Goal: Obtain resource: Download file/media

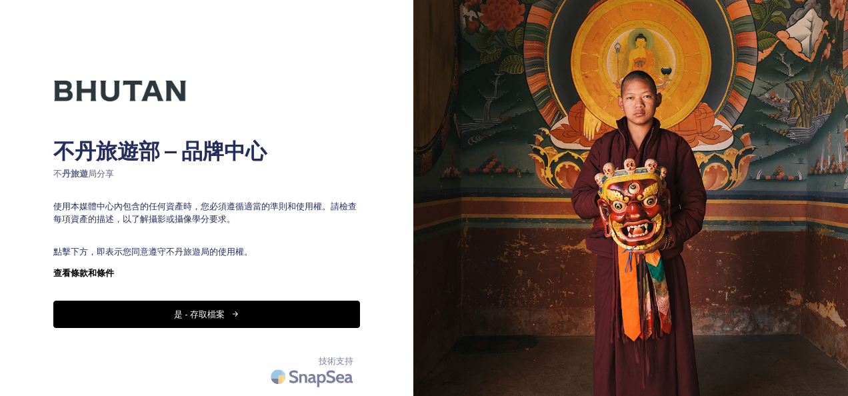
click at [222, 312] on font "是 - 存取檔案" at bounding box center [199, 314] width 51 height 13
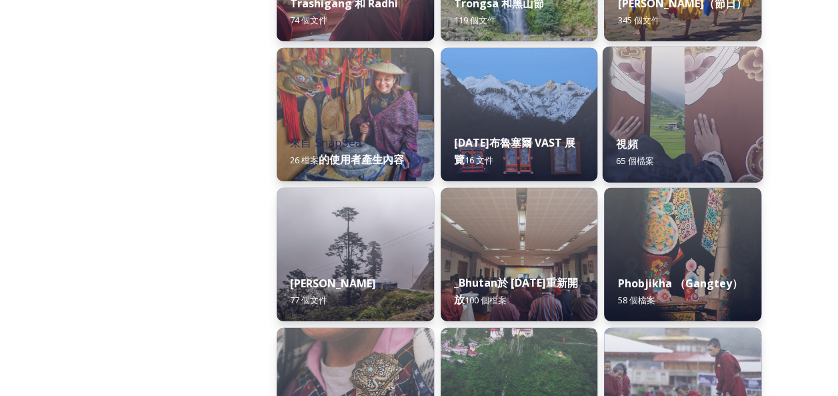
scroll to position [1867, 0]
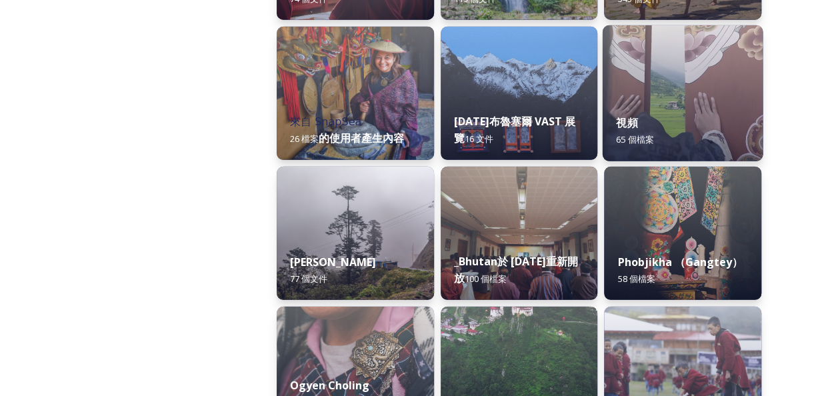
click at [679, 95] on img at bounding box center [683, 93] width 160 height 136
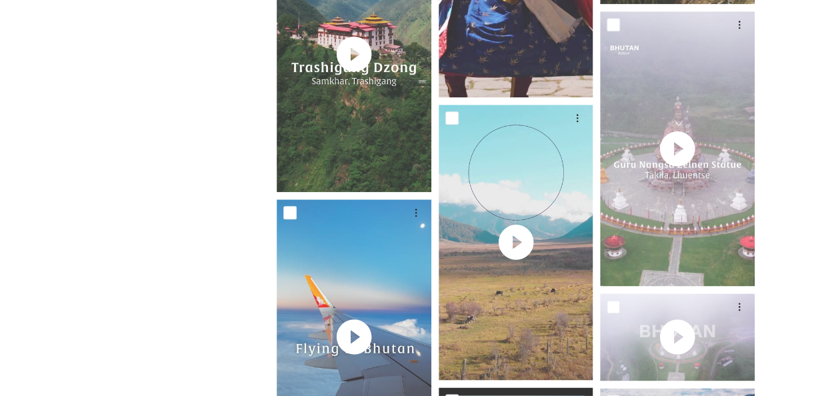
scroll to position [734, 0]
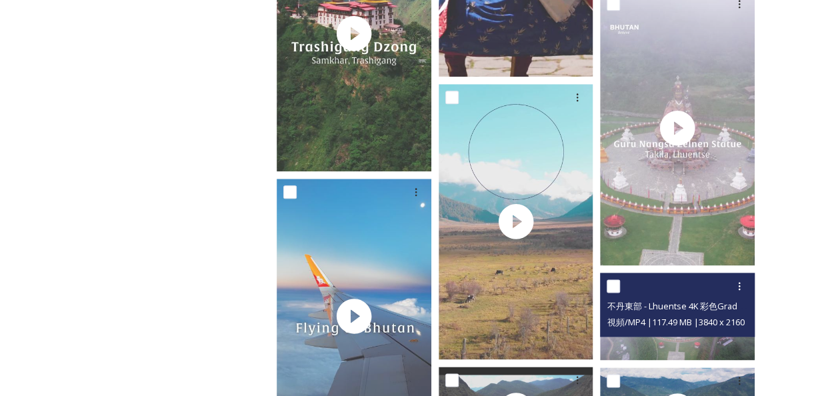
click at [618, 287] on input "checkbox" at bounding box center [613, 285] width 13 height 13
checkbox input "true"
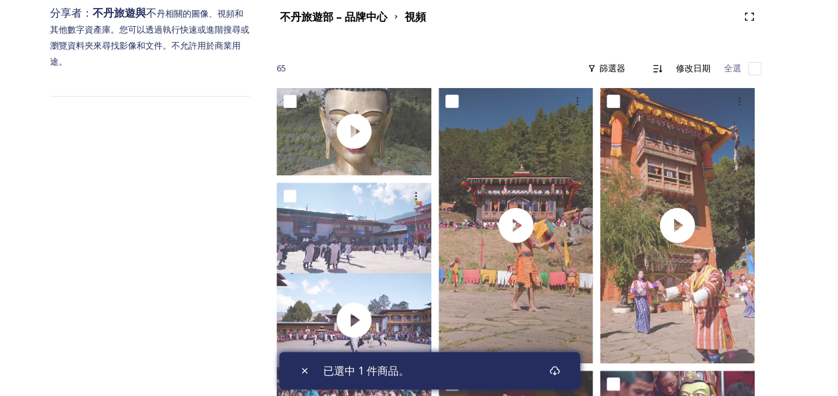
scroll to position [0, 0]
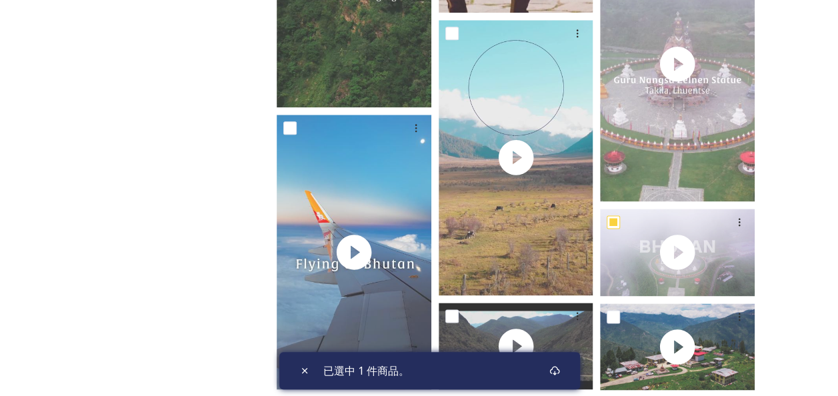
scroll to position [867, 0]
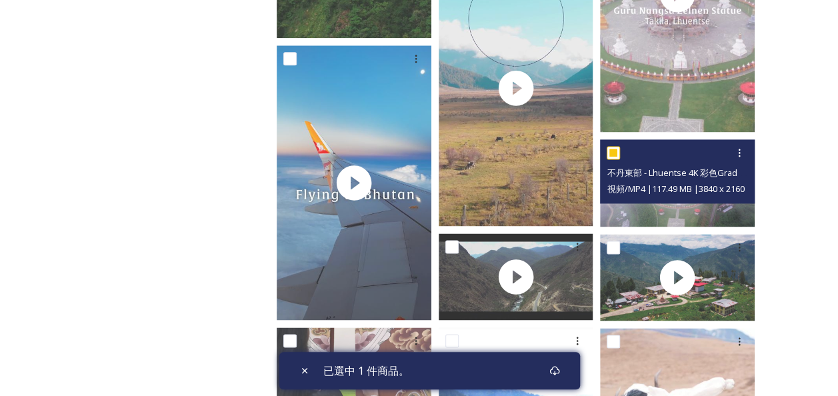
click at [683, 173] on span "不丹東部 - Lhuentse 4K 彩色Graded.mp4" at bounding box center [687, 172] width 160 height 13
click at [734, 153] on icon at bounding box center [739, 152] width 11 height 11
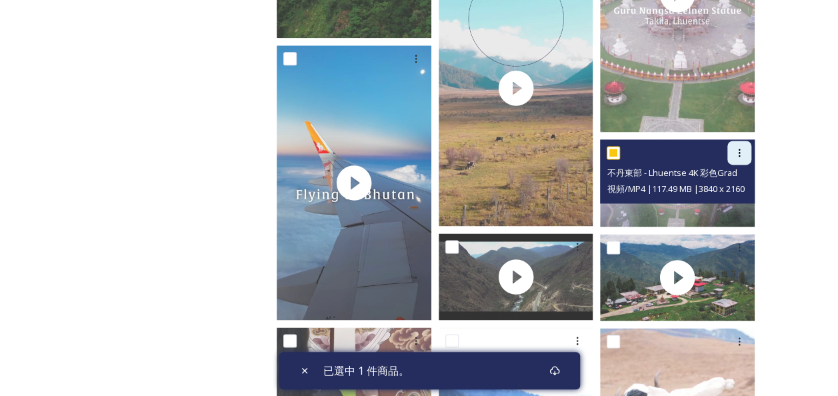
click at [748, 156] on div at bounding box center [740, 153] width 24 height 24
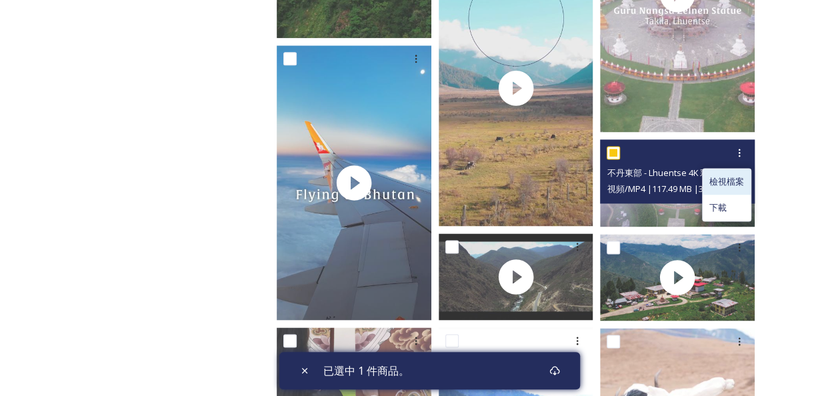
click at [737, 181] on span "檢視檔案" at bounding box center [727, 181] width 35 height 13
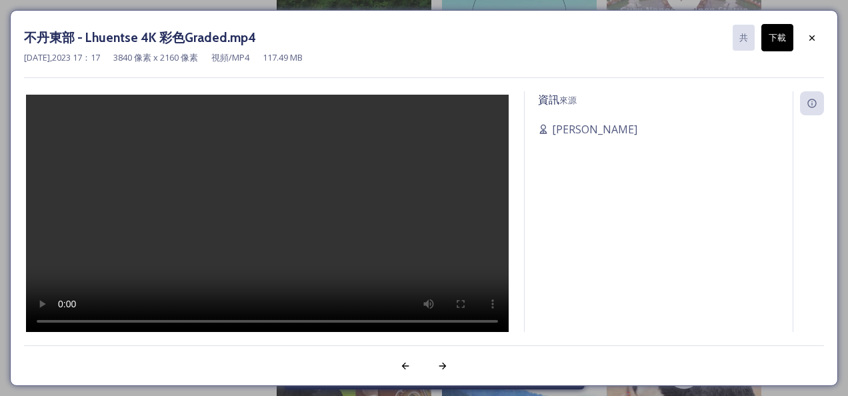
click at [709, 211] on div "資訊 來源 [PERSON_NAME]" at bounding box center [659, 229] width 268 height 276
click at [812, 36] on icon at bounding box center [812, 37] width 5 height 5
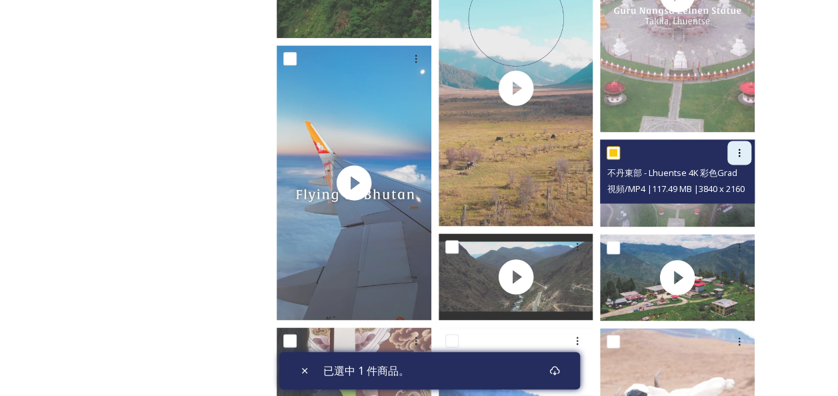
click at [746, 152] on div at bounding box center [740, 153] width 24 height 24
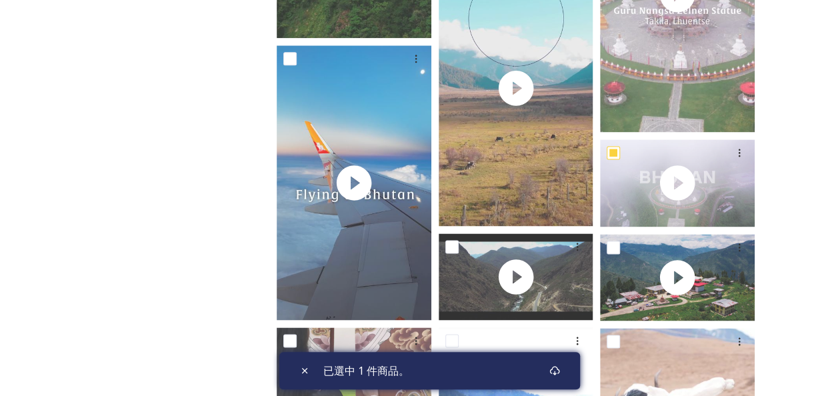
drag, startPoint x: 783, startPoint y: 173, endPoint x: 786, endPoint y: 163, distance: 11.0
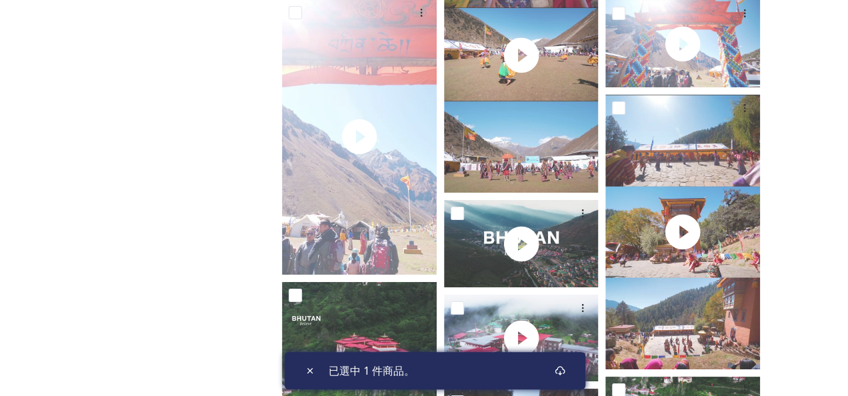
scroll to position [2467, 0]
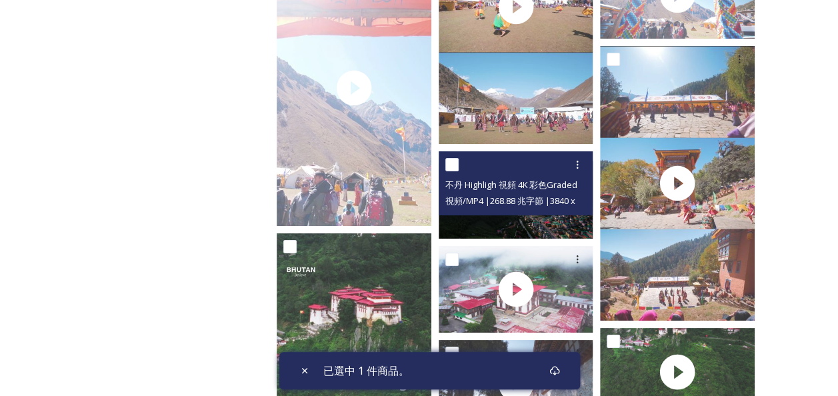
click at [509, 170] on div at bounding box center [517, 165] width 145 height 24
drag, startPoint x: 509, startPoint y: 170, endPoint x: 452, endPoint y: 165, distance: 56.9
click at [452, 165] on input "checkbox" at bounding box center [451, 164] width 13 height 13
checkbox input "true"
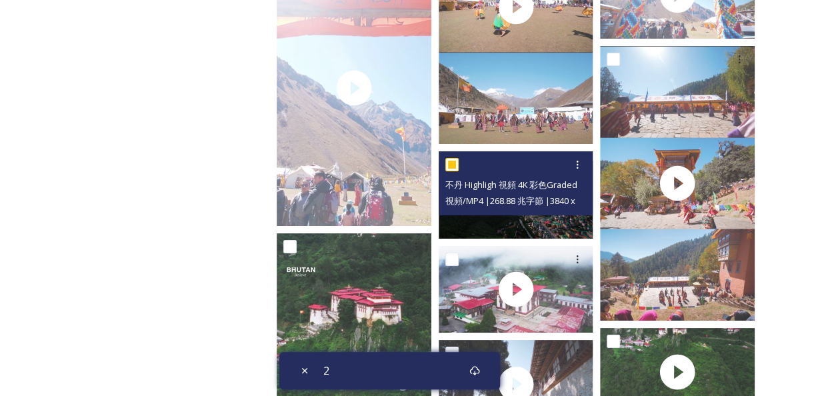
click at [536, 190] on span "不丹 Highligh 視頻 4K 彩色Graded.mp4" at bounding box center [520, 184] width 151 height 13
click at [535, 190] on span "不丹 Highligh 視頻 4K 彩色Graded.mp4" at bounding box center [520, 184] width 151 height 13
drag, startPoint x: 535, startPoint y: 190, endPoint x: 505, endPoint y: 167, distance: 37.6
click at [505, 167] on div at bounding box center [517, 165] width 145 height 24
click at [576, 165] on icon at bounding box center [577, 164] width 11 height 11
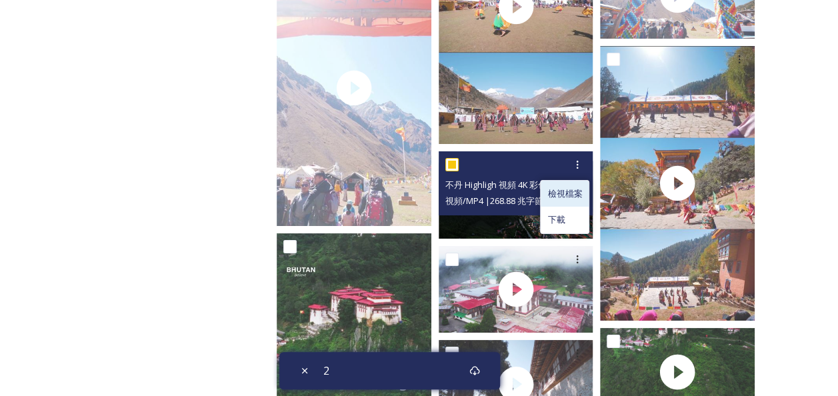
click at [566, 193] on span "檢視檔案" at bounding box center [565, 193] width 35 height 13
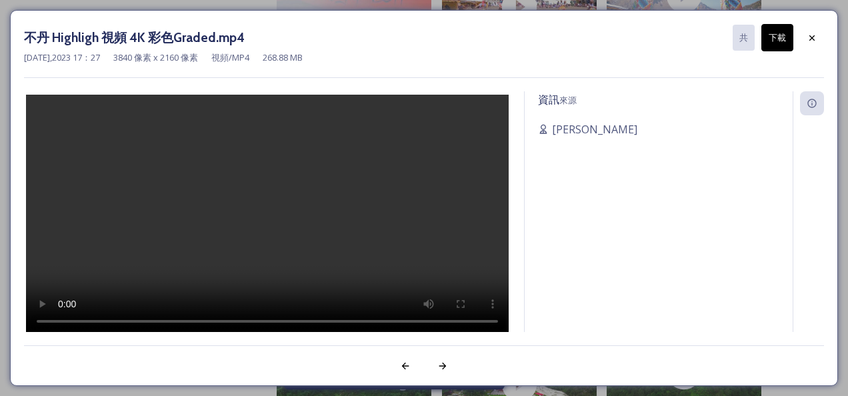
click at [611, 232] on div "資訊 來源 [PERSON_NAME]" at bounding box center [659, 229] width 268 height 276
click at [736, 185] on div "資訊 來源 [PERSON_NAME]" at bounding box center [659, 229] width 268 height 276
click at [554, 196] on div "資訊 來源 [PERSON_NAME]" at bounding box center [659, 229] width 268 height 276
drag, startPoint x: 503, startPoint y: 213, endPoint x: 487, endPoint y: 391, distance: 178.1
click at [503, 213] on div at bounding box center [267, 213] width 487 height 245
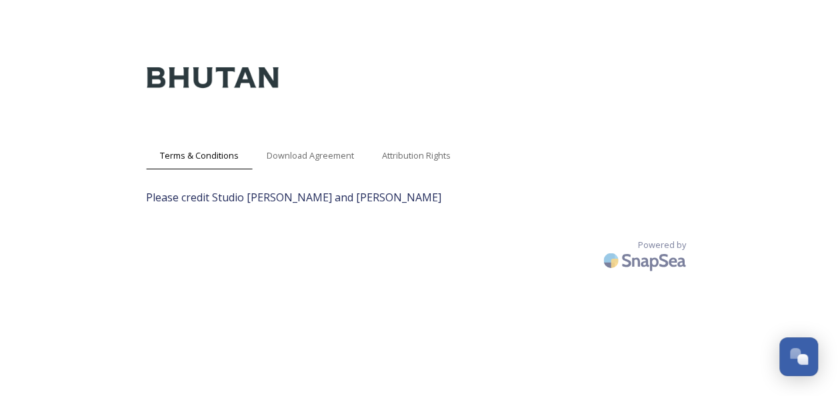
scroll to position [27, 0]
click at [305, 163] on div "Download Agreement" at bounding box center [310, 155] width 115 height 27
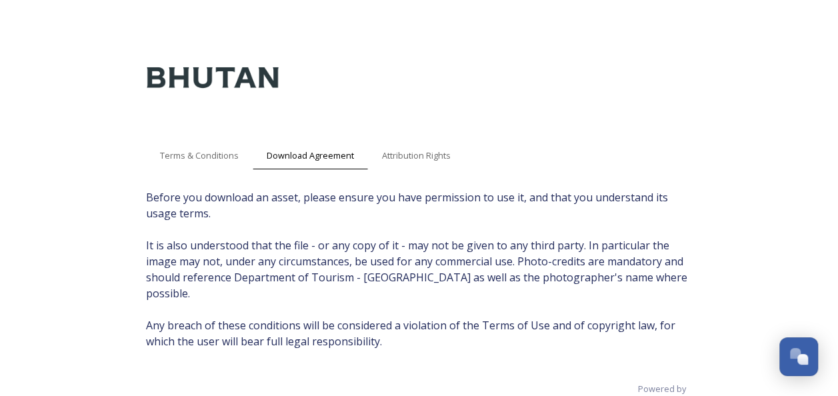
scroll to position [27, 0]
